Goal: Navigation & Orientation: Find specific page/section

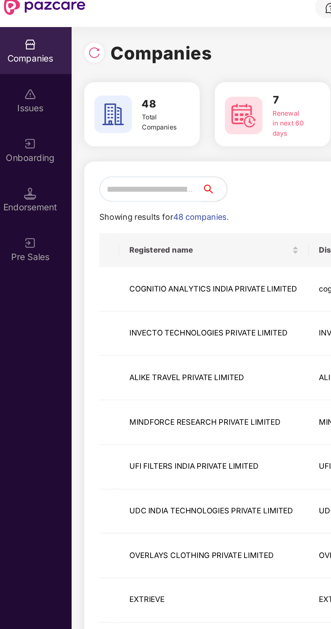
click at [92, 108] on input "text" at bounding box center [86, 109] width 55 height 14
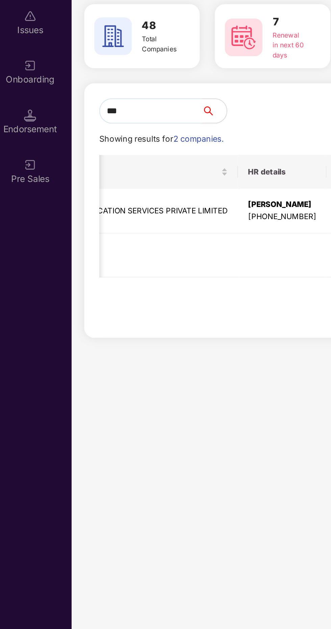
scroll to position [0, 356]
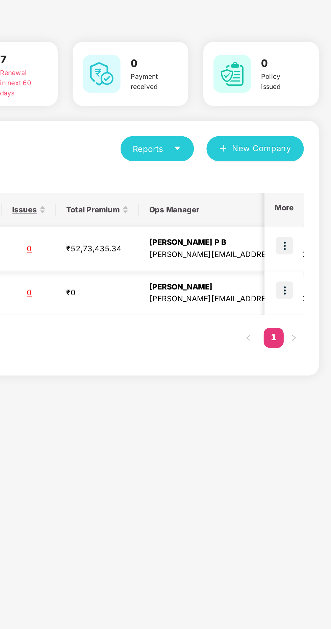
type input "***"
click at [304, 163] on img at bounding box center [306, 160] width 9 height 9
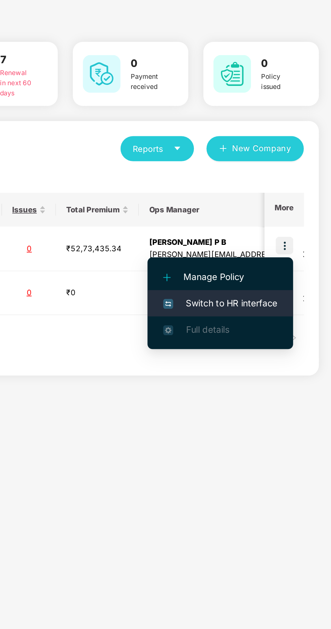
click at [277, 193] on span "Switch to HR interface" at bounding box center [272, 191] width 62 height 7
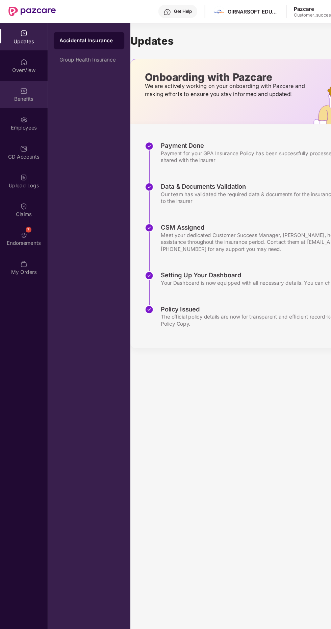
click at [23, 95] on div "Benefits" at bounding box center [22, 92] width 45 height 7
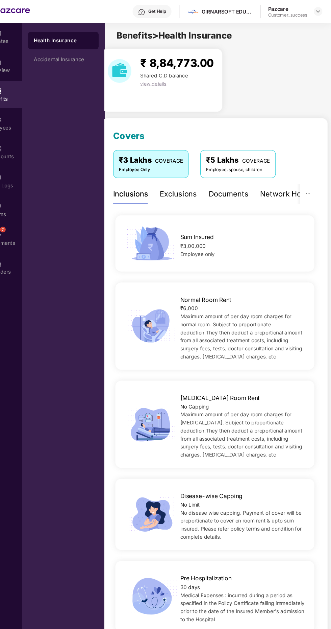
click at [247, 157] on div "Employee, spouse, children" at bounding box center [244, 157] width 59 height 6
